Goal: Transaction & Acquisition: Purchase product/service

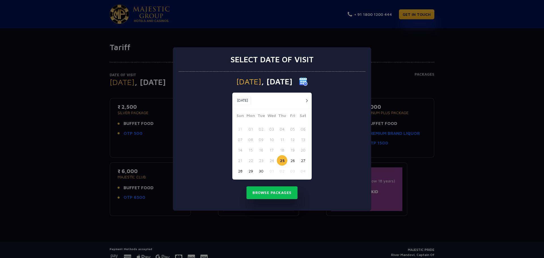
click at [306, 101] on button "button" at bounding box center [306, 100] width 7 height 7
click at [307, 100] on button "button" at bounding box center [306, 100] width 7 height 7
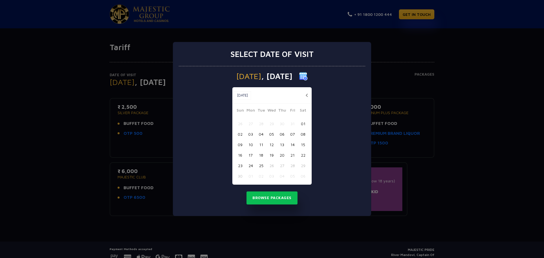
click at [280, 136] on button "06" at bounding box center [282, 134] width 10 height 10
click at [275, 198] on button "Browse Packages" at bounding box center [271, 197] width 51 height 13
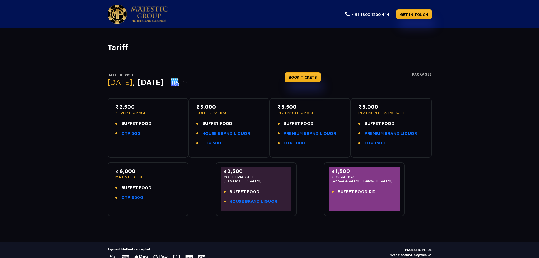
drag, startPoint x: 333, startPoint y: 177, endPoint x: 365, endPoint y: 178, distance: 32.3
click at [365, 178] on p "KIDS PACKAGE" at bounding box center [364, 177] width 65 height 4
drag, startPoint x: 340, startPoint y: 185, endPoint x: 394, endPoint y: 181, distance: 54.2
click at [394, 181] on div "₹ 1,500 KIDS PACKAGE (Above 4 years - Below 18 years) BUFFET FOOD KID" at bounding box center [364, 182] width 65 height 31
click at [135, 123] on span "BUFFET FOOD" at bounding box center [136, 123] width 30 height 7
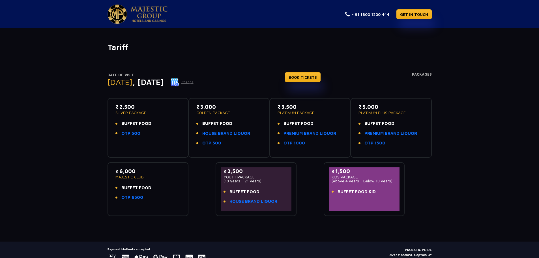
click at [130, 113] on p "SILVER PACKAGE" at bounding box center [148, 113] width 65 height 4
click at [126, 108] on p "₹ 2,500" at bounding box center [148, 107] width 65 height 8
drag, startPoint x: 118, startPoint y: 105, endPoint x: 153, endPoint y: 136, distance: 47.1
click at [153, 136] on div "₹ 2,500 SILVER PACKAGE BUFFET FOOD OTP 500" at bounding box center [148, 121] width 65 height 37
